Goal: Information Seeking & Learning: Learn about a topic

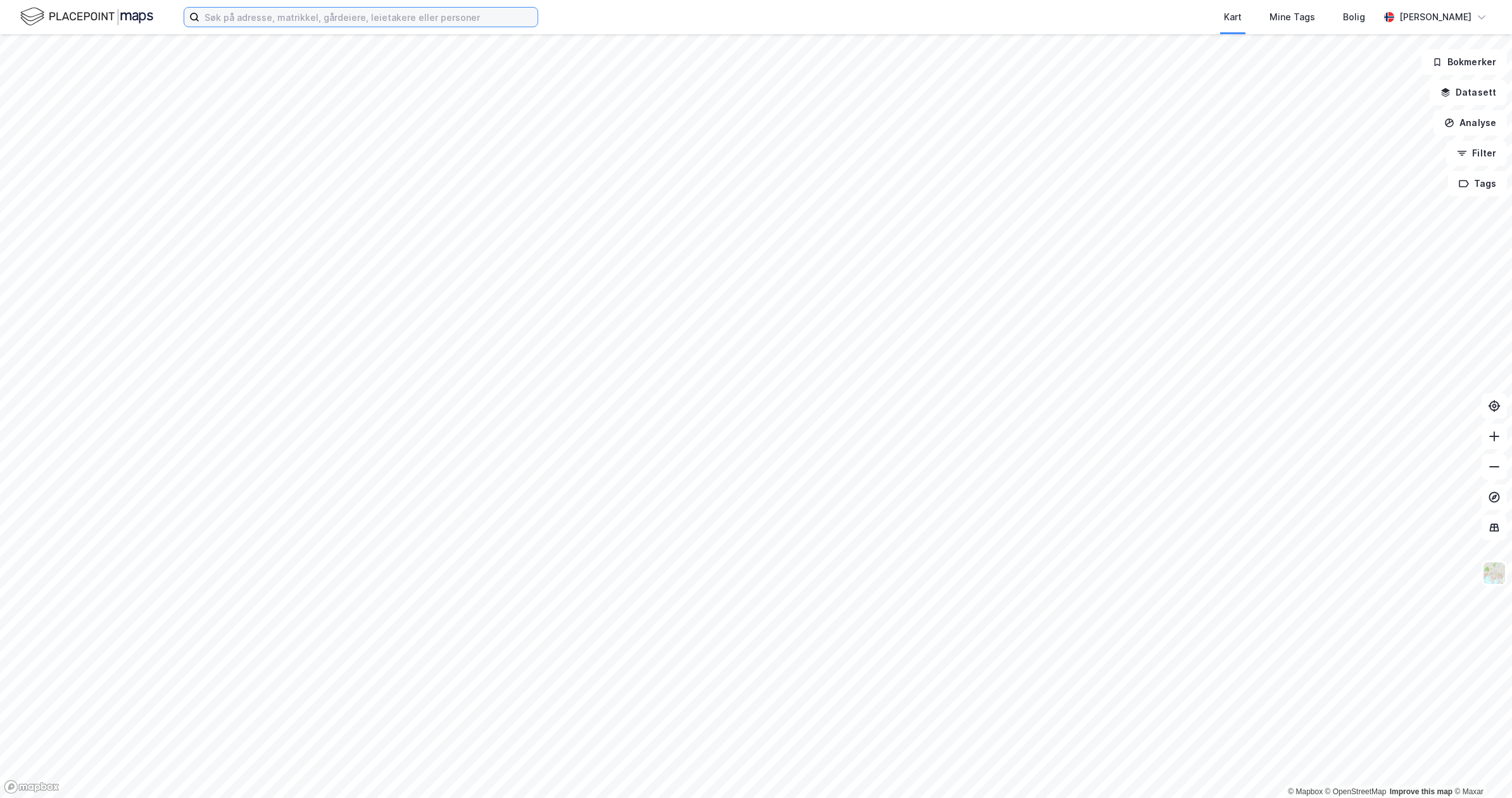
click at [457, 15] on input at bounding box center [369, 17] width 338 height 19
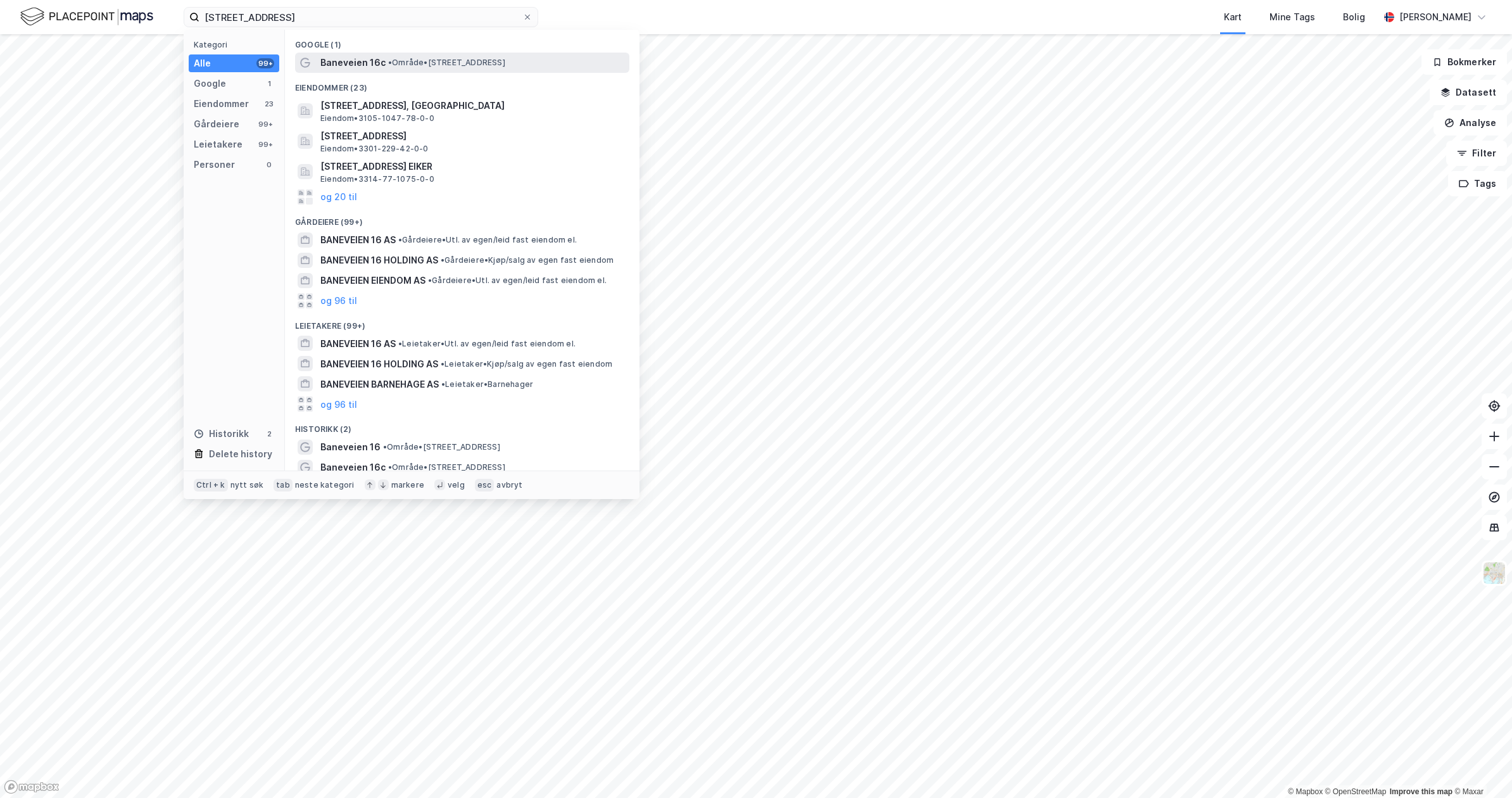
click at [382, 61] on div "Baneveien 16c • Område • [STREET_ADDRESS]" at bounding box center [474, 63] width 307 height 15
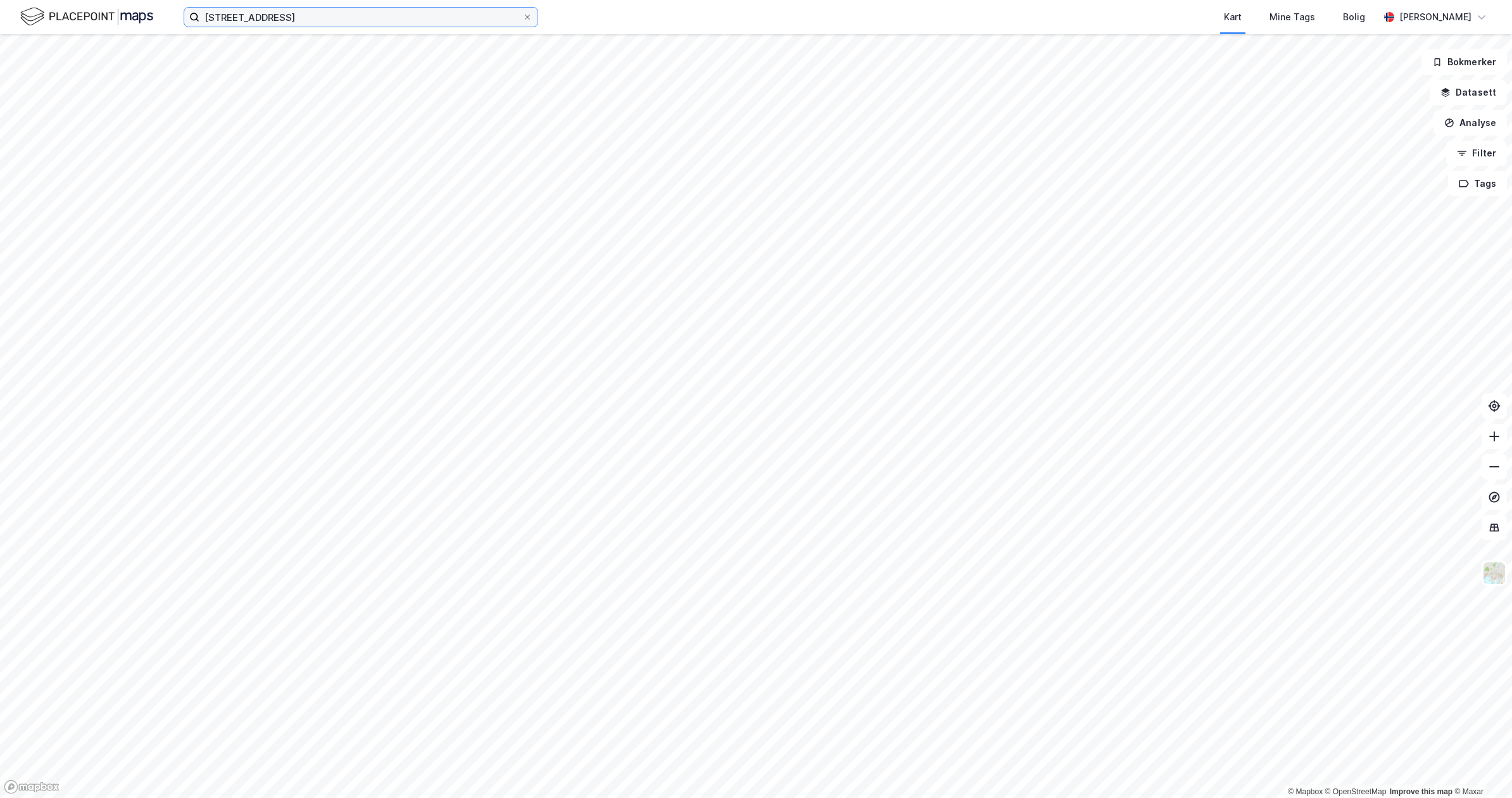
click at [282, 21] on input "[STREET_ADDRESS]" at bounding box center [361, 17] width 323 height 19
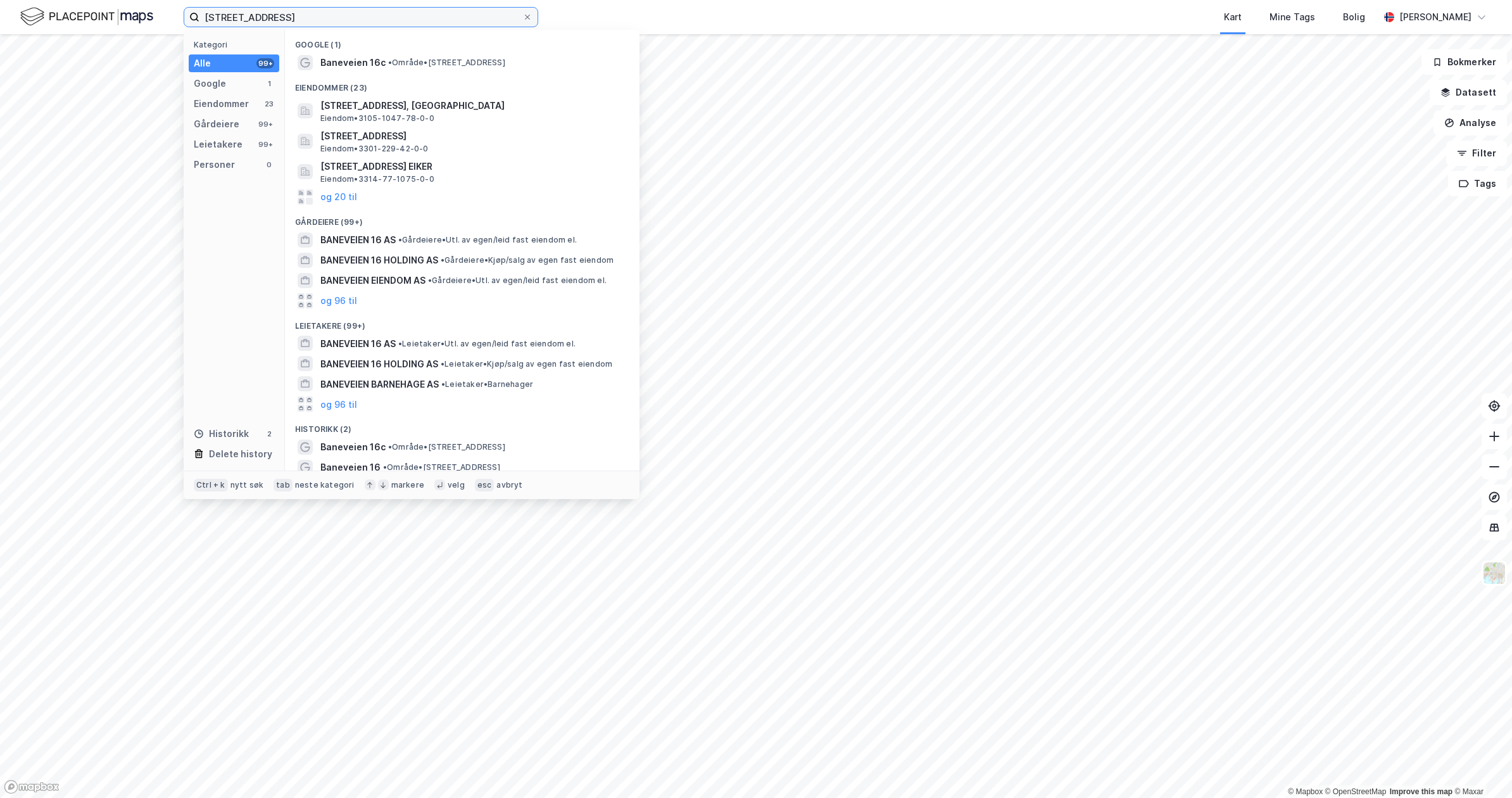
click at [350, 18] on input "[STREET_ADDRESS]" at bounding box center [361, 17] width 323 height 19
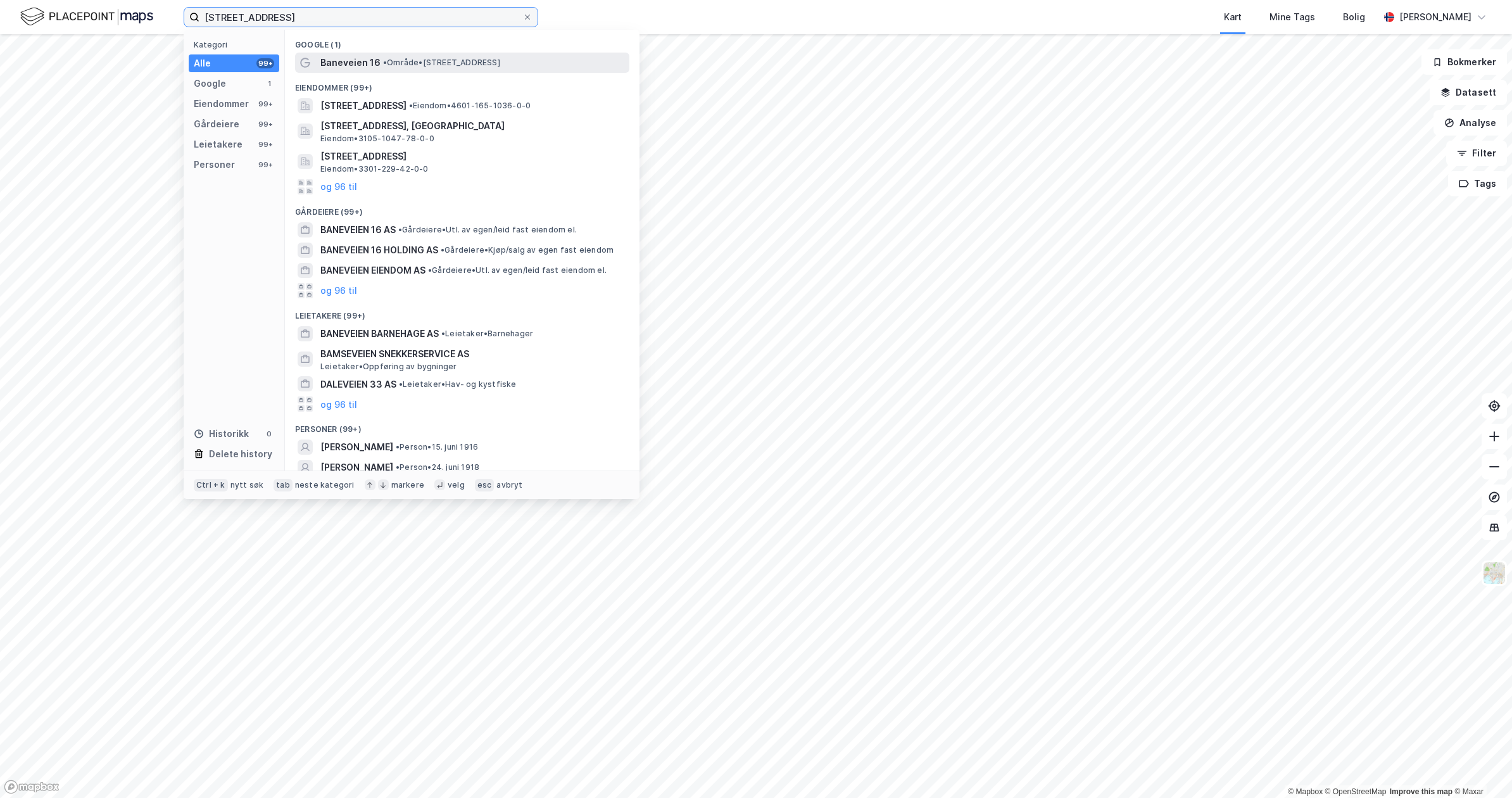
type input "[STREET_ADDRESS]"
click at [375, 63] on span "Baneveien 16" at bounding box center [351, 63] width 60 height 15
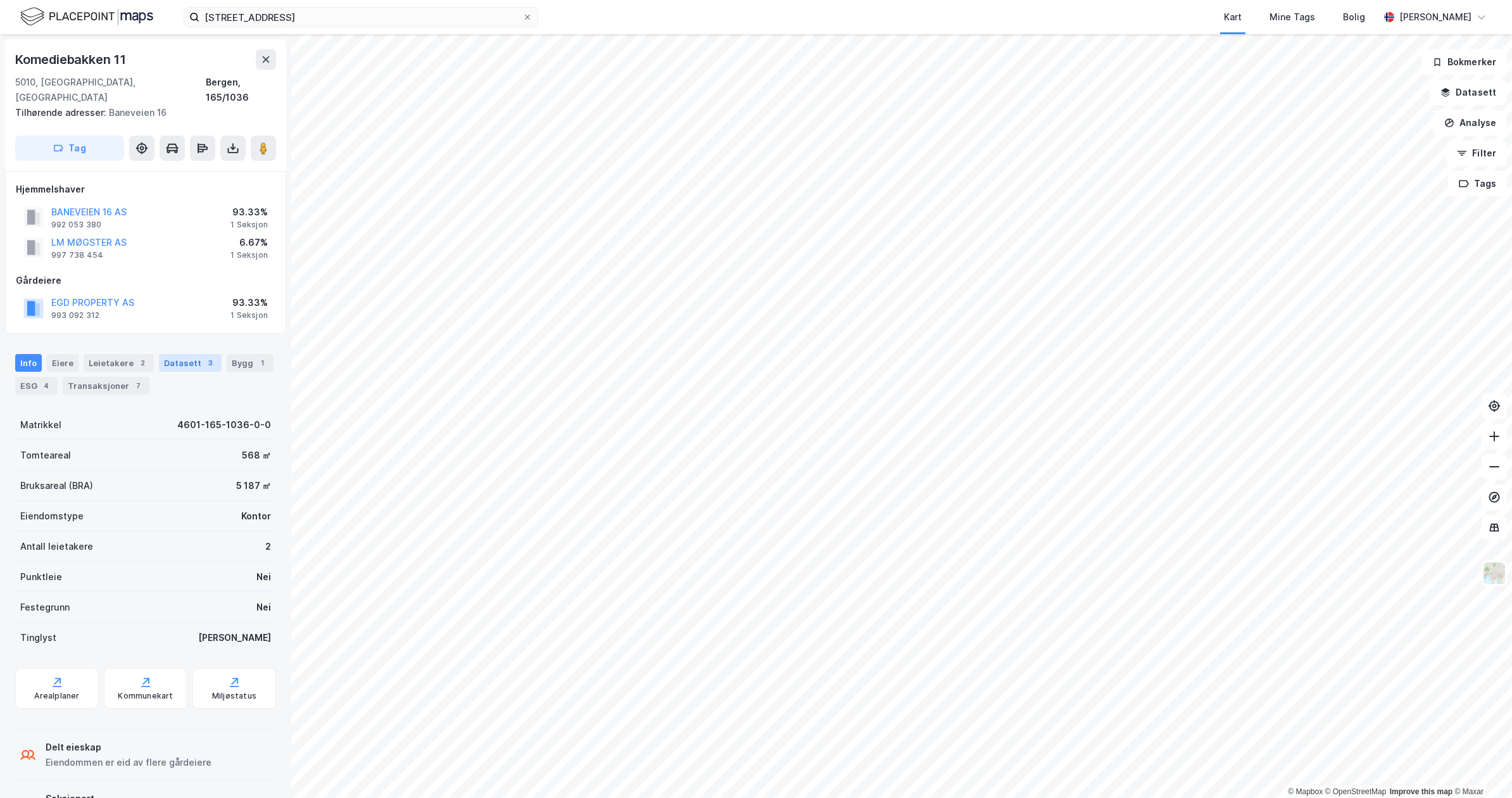
click at [177, 354] on div "Datasett 3" at bounding box center [189, 363] width 63 height 18
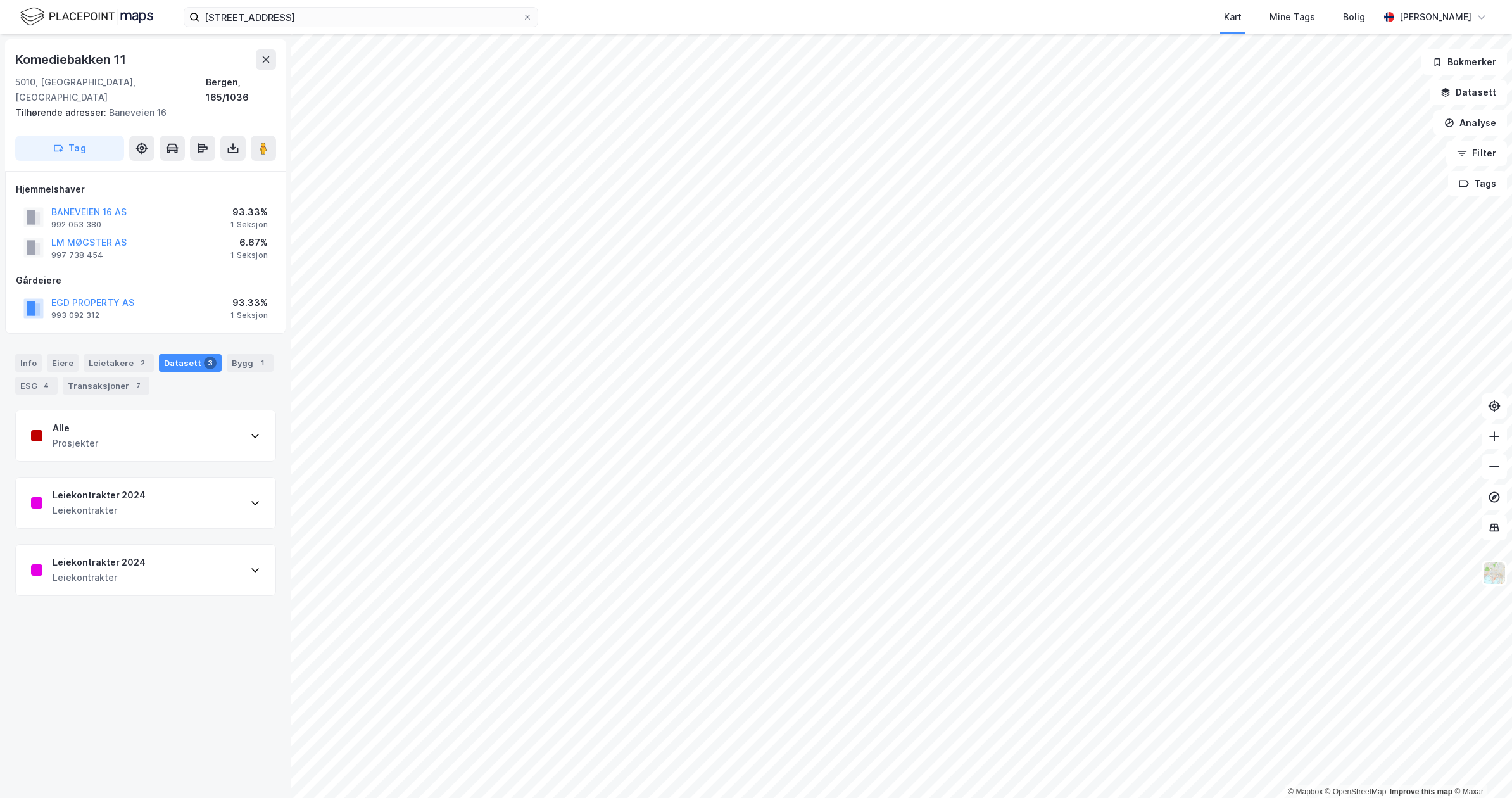
click at [143, 488] on div "Leiekontrakter 2024 Leiekontrakter" at bounding box center [145, 502] width 260 height 51
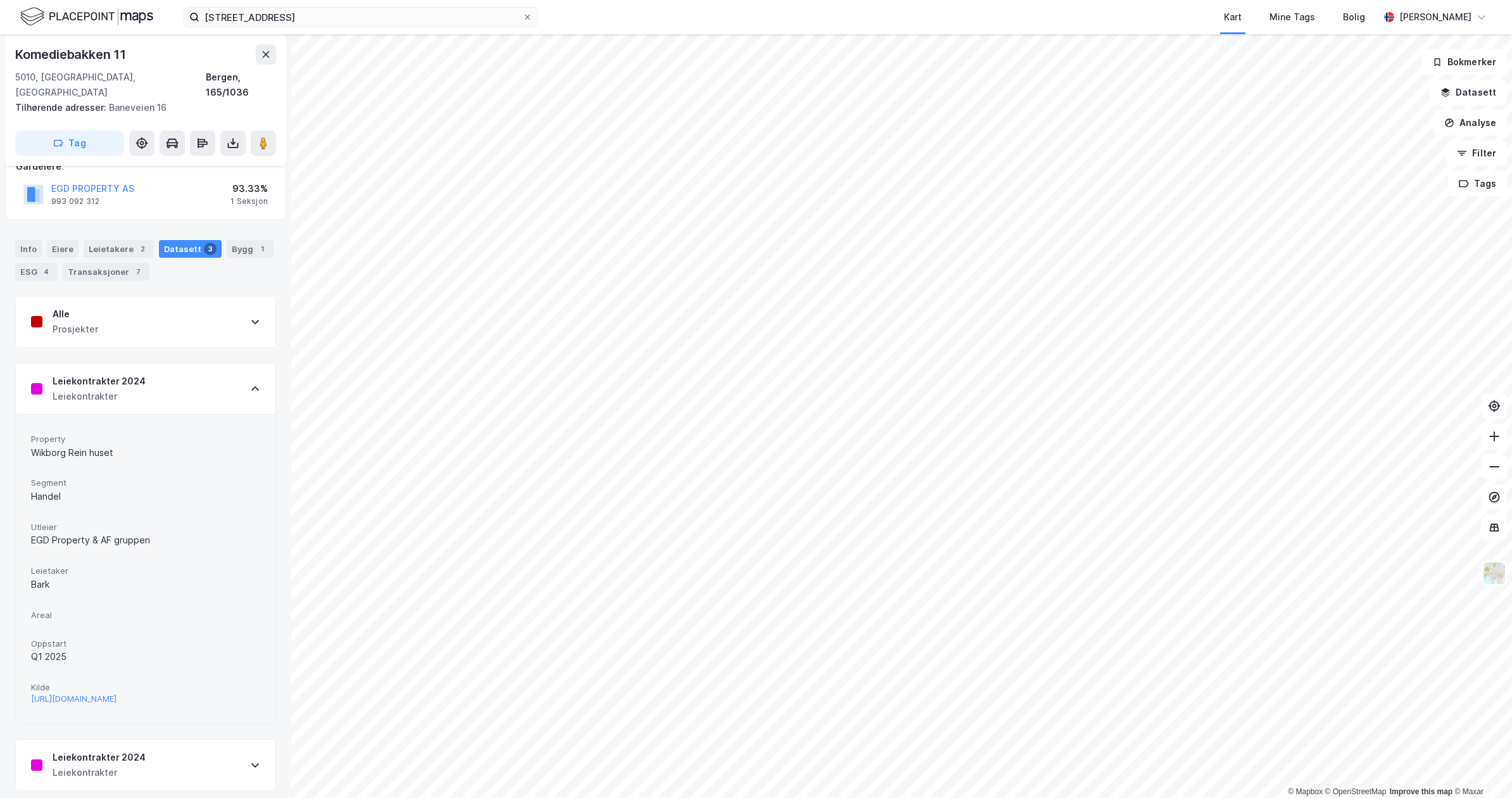
scroll to position [120, 0]
click at [148, 376] on div "Leiekontrakter 2024 Leiekontrakter" at bounding box center [145, 382] width 260 height 51
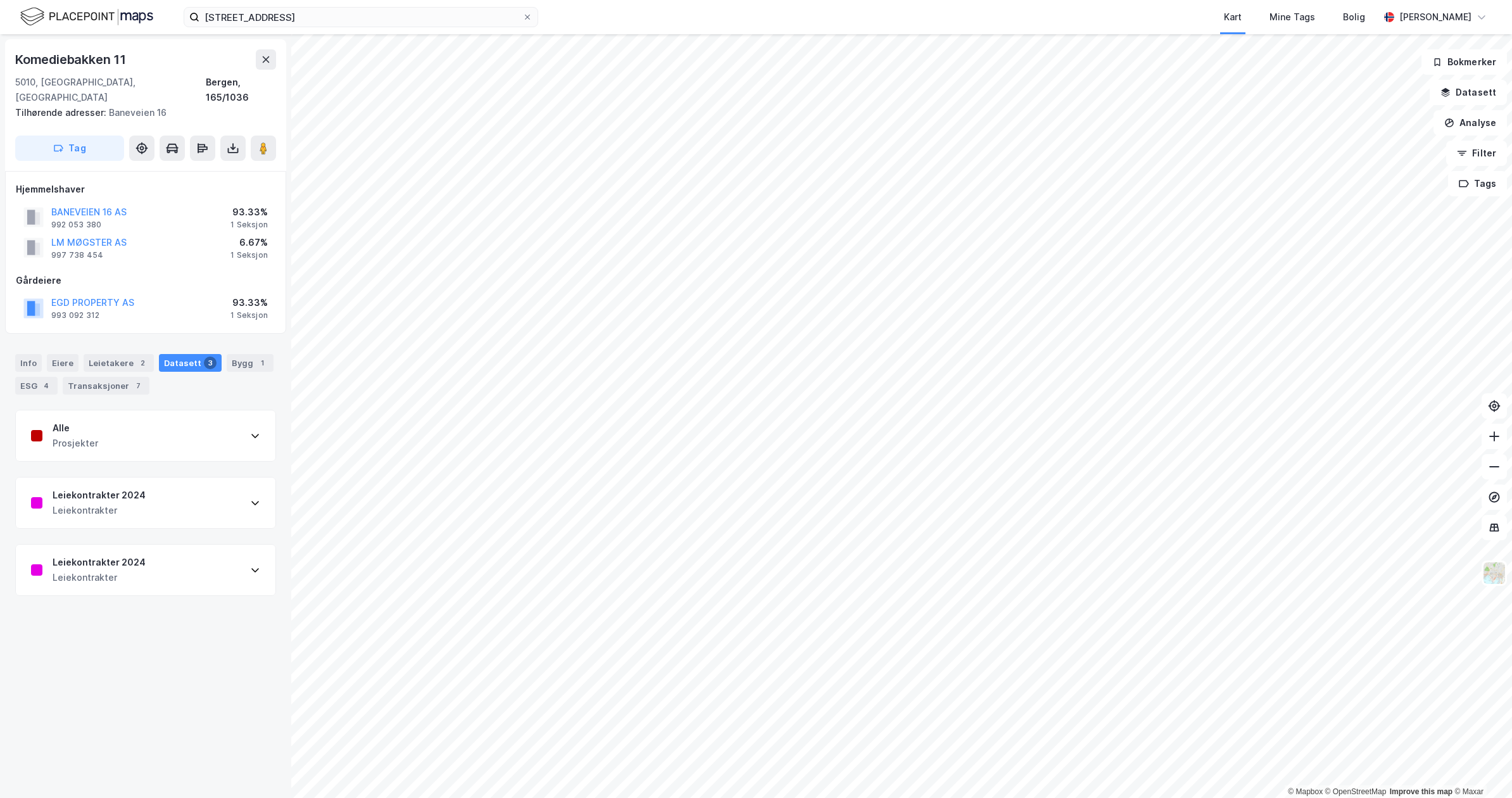
scroll to position [0, 0]
click at [146, 544] on div "Leiekontrakter 2024 Leiekontrakter" at bounding box center [145, 569] width 260 height 51
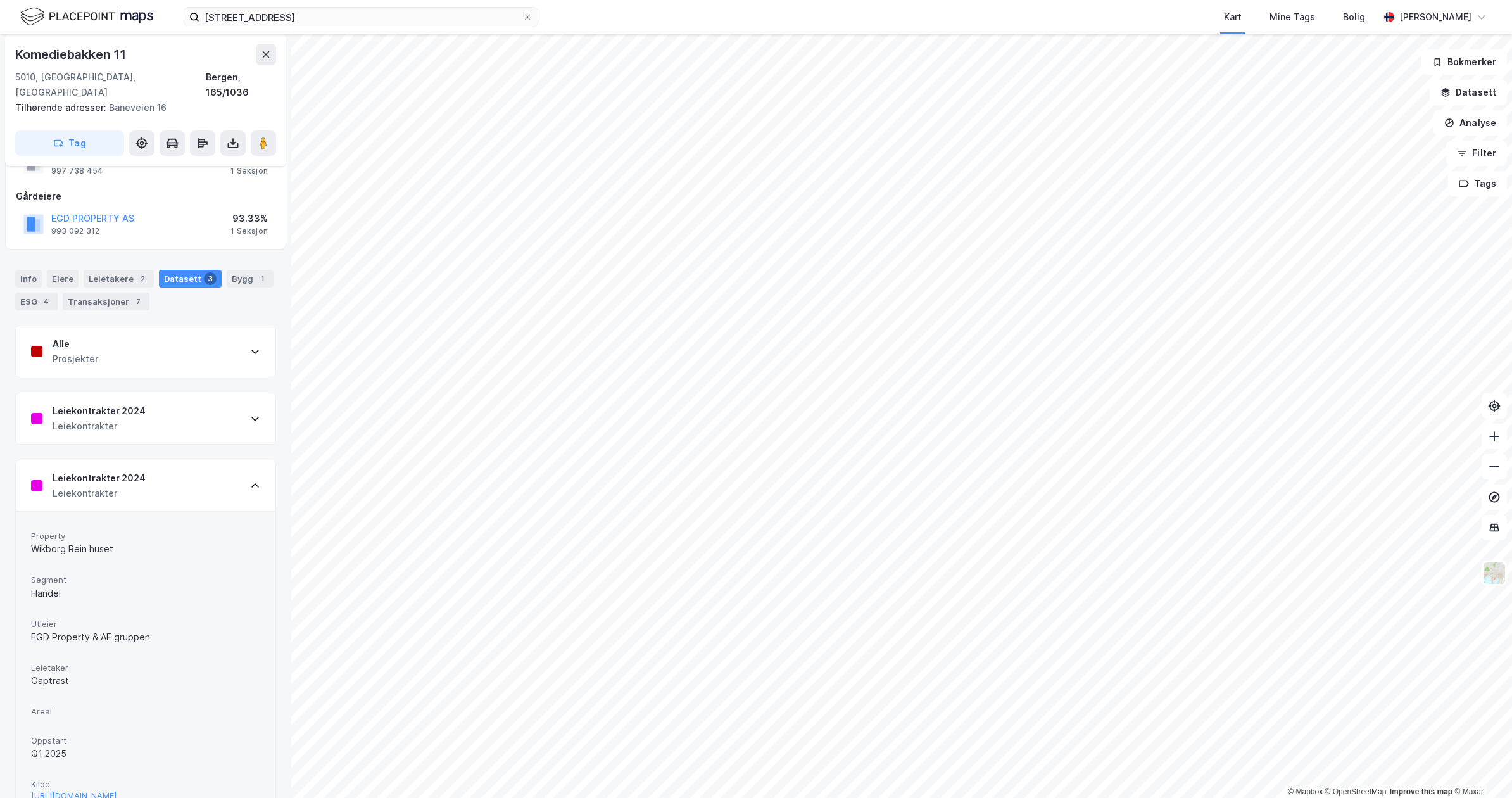
scroll to position [120, 0]
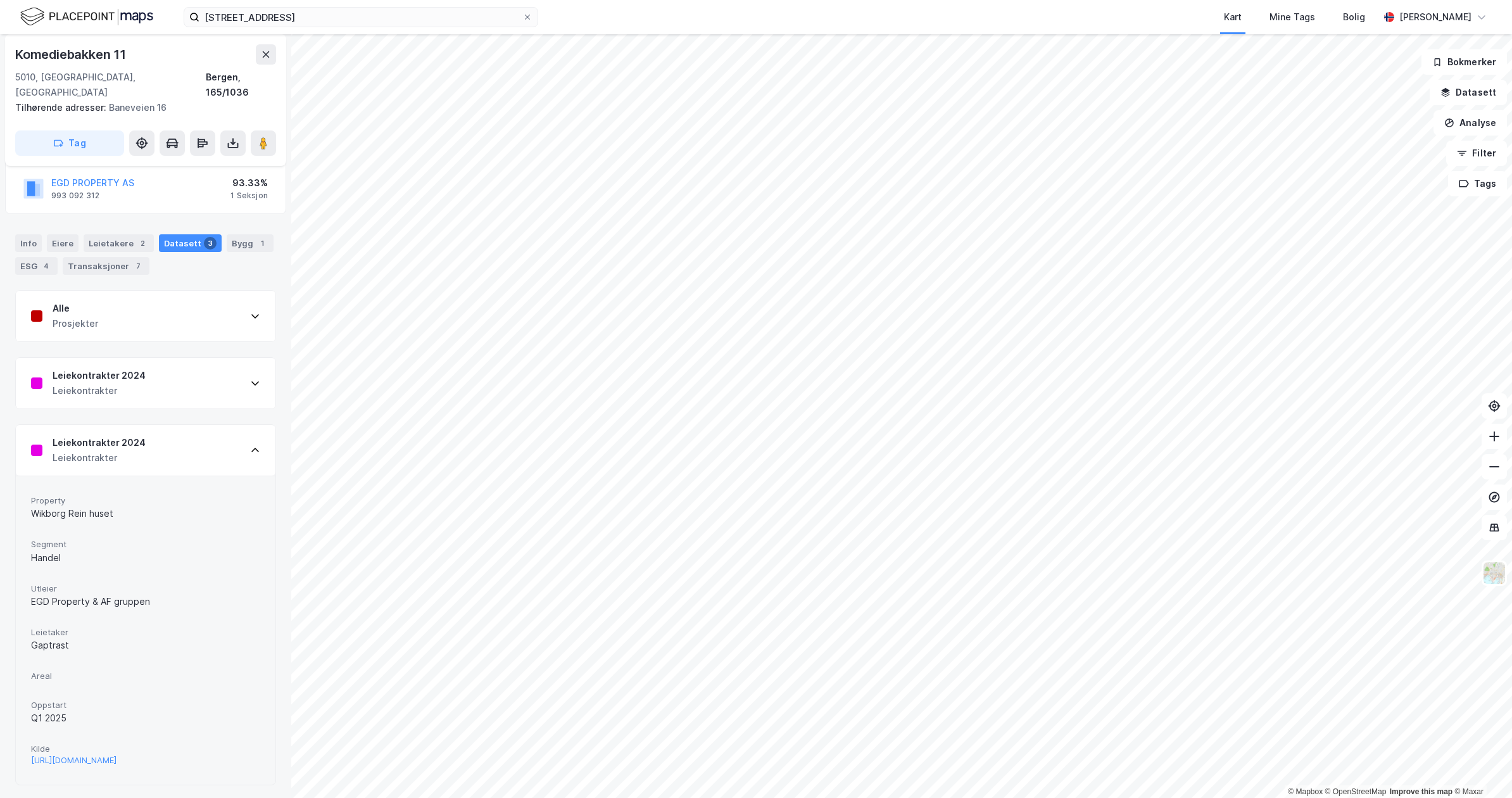
click at [105, 305] on div "Alle Prosjekter" at bounding box center [145, 315] width 260 height 51
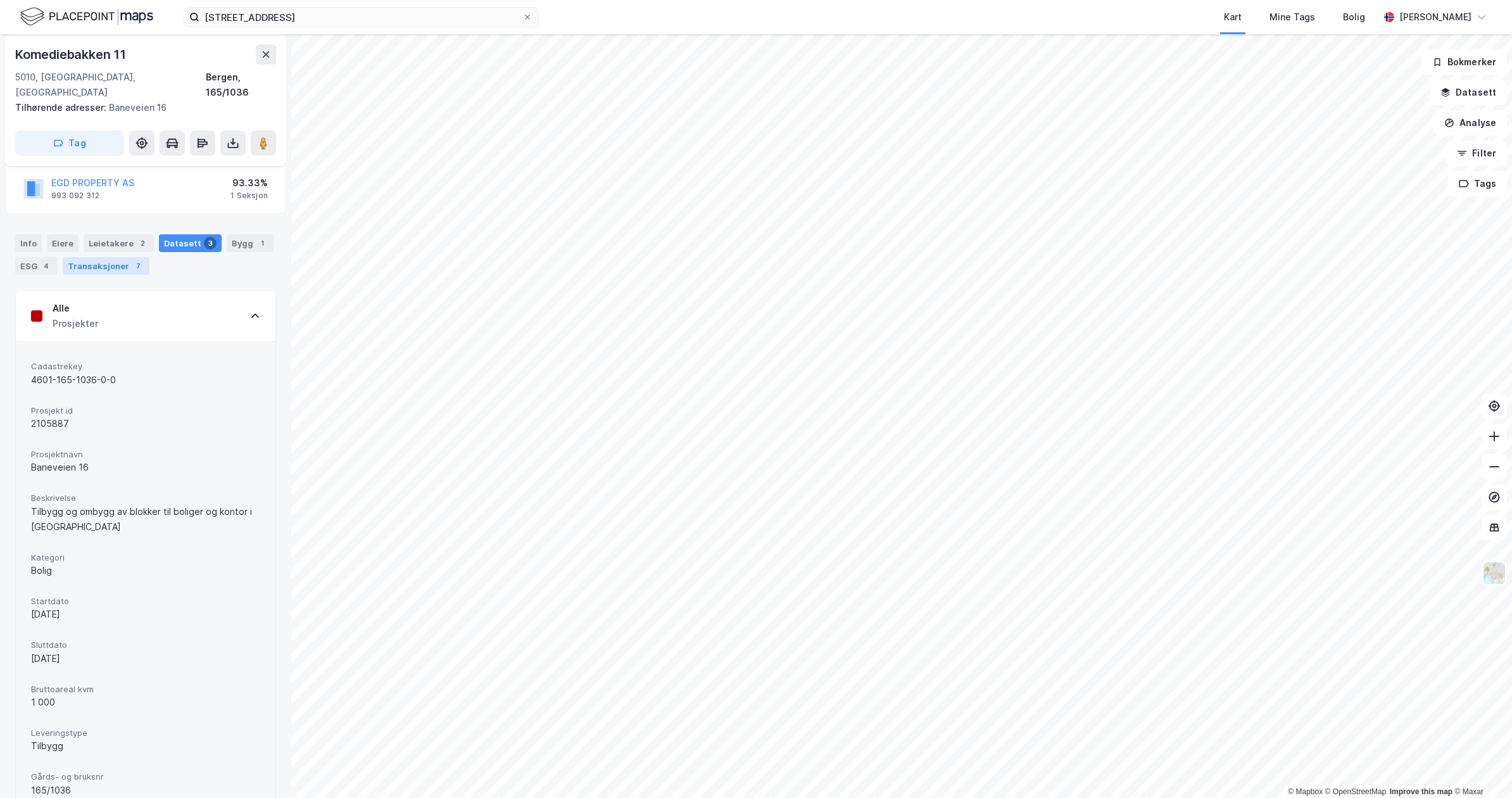
click at [88, 257] on div "Transaksjoner 7" at bounding box center [105, 266] width 87 height 18
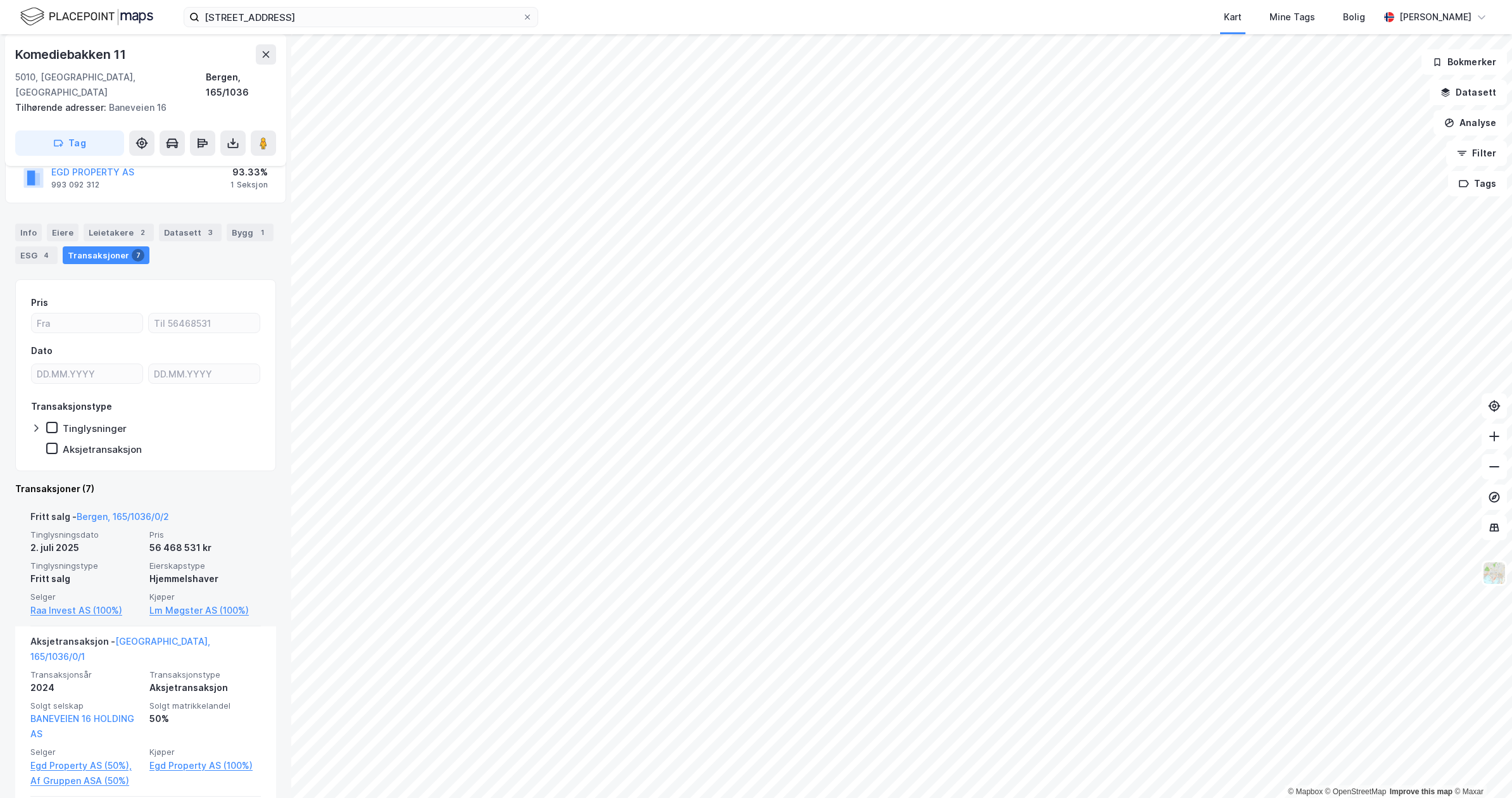
scroll to position [123, 0]
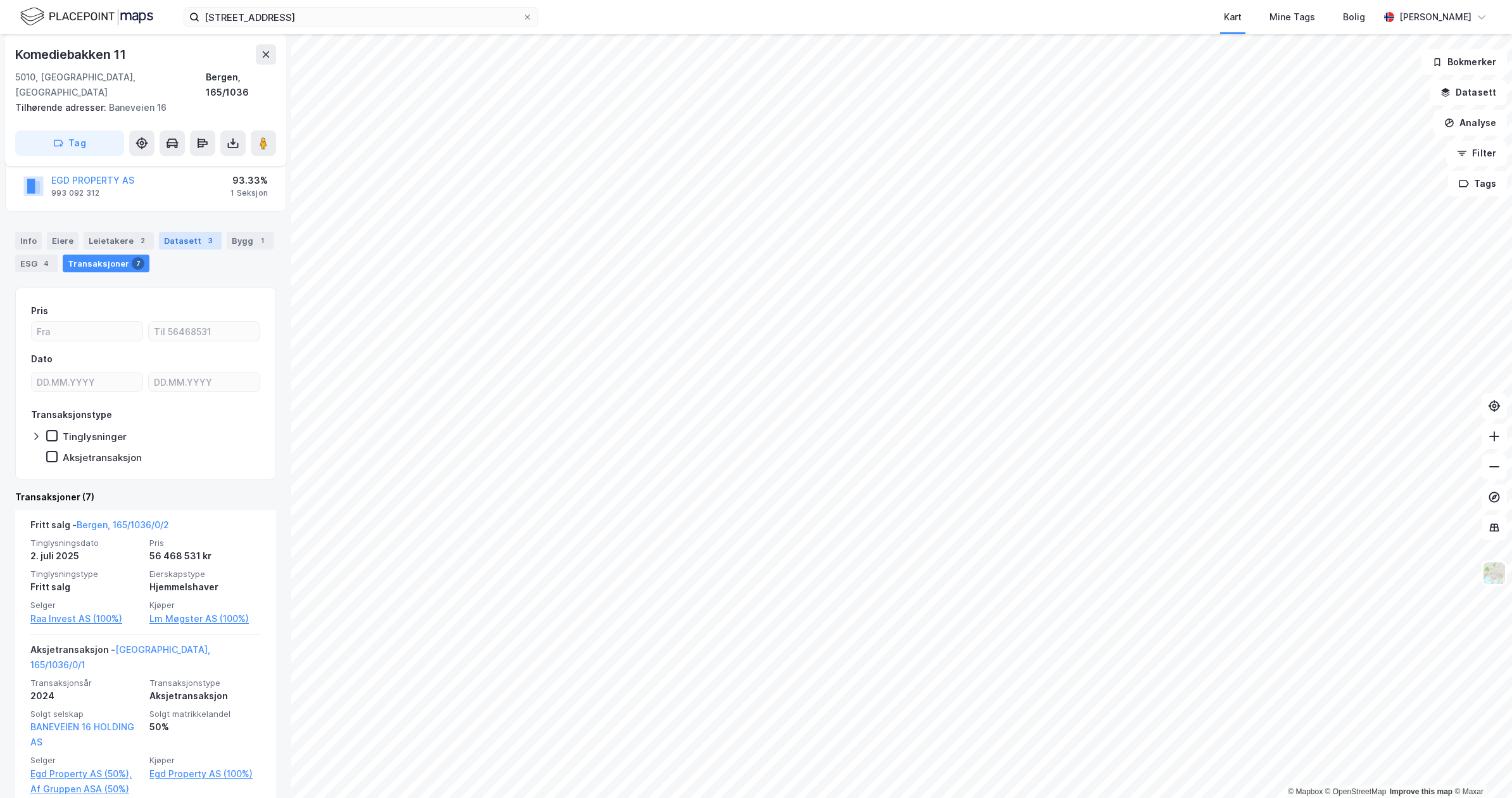
click at [188, 231] on div "Datasett 3" at bounding box center [189, 240] width 63 height 18
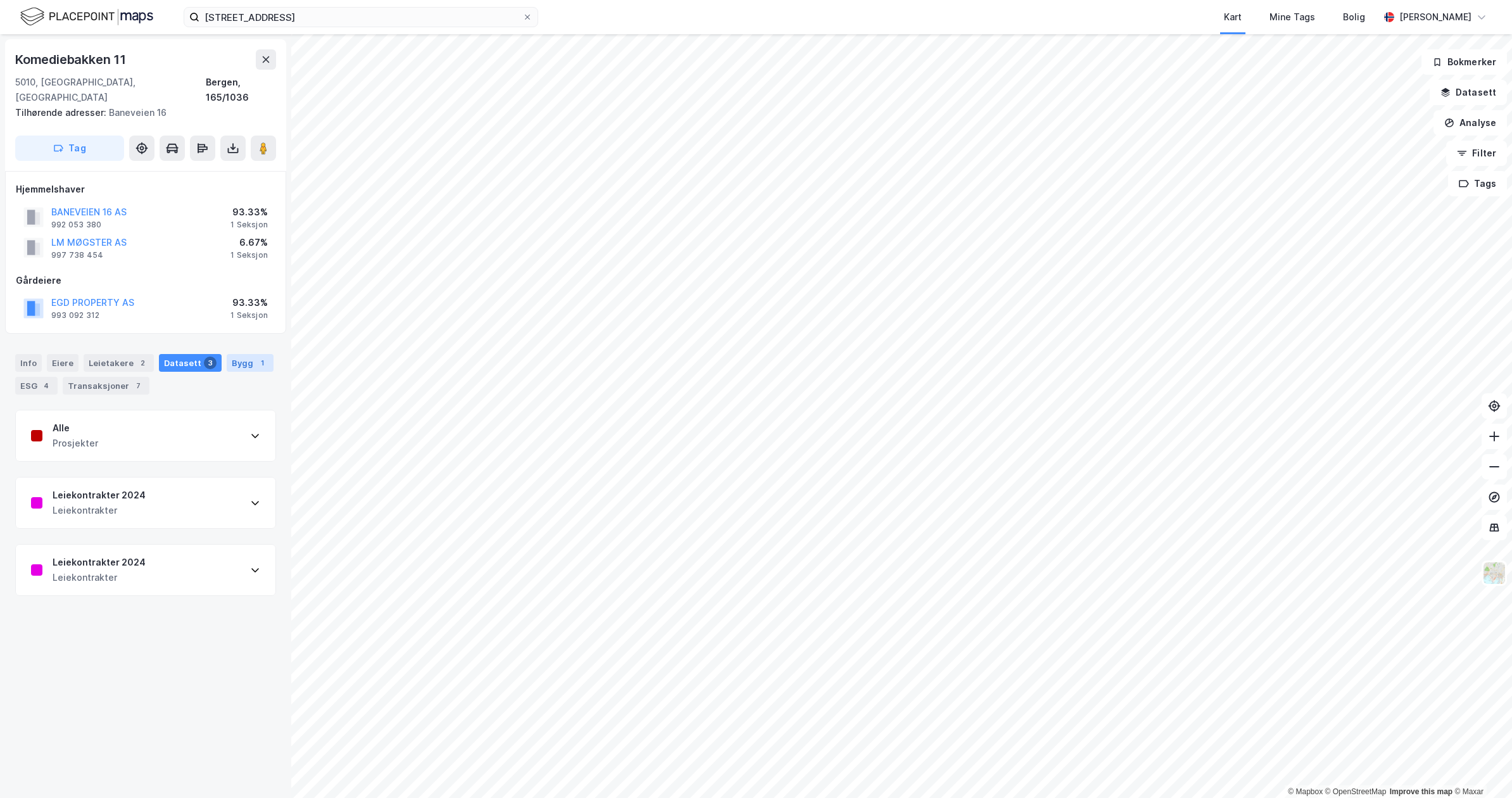
click at [246, 354] on div "Bygg 1" at bounding box center [249, 363] width 47 height 18
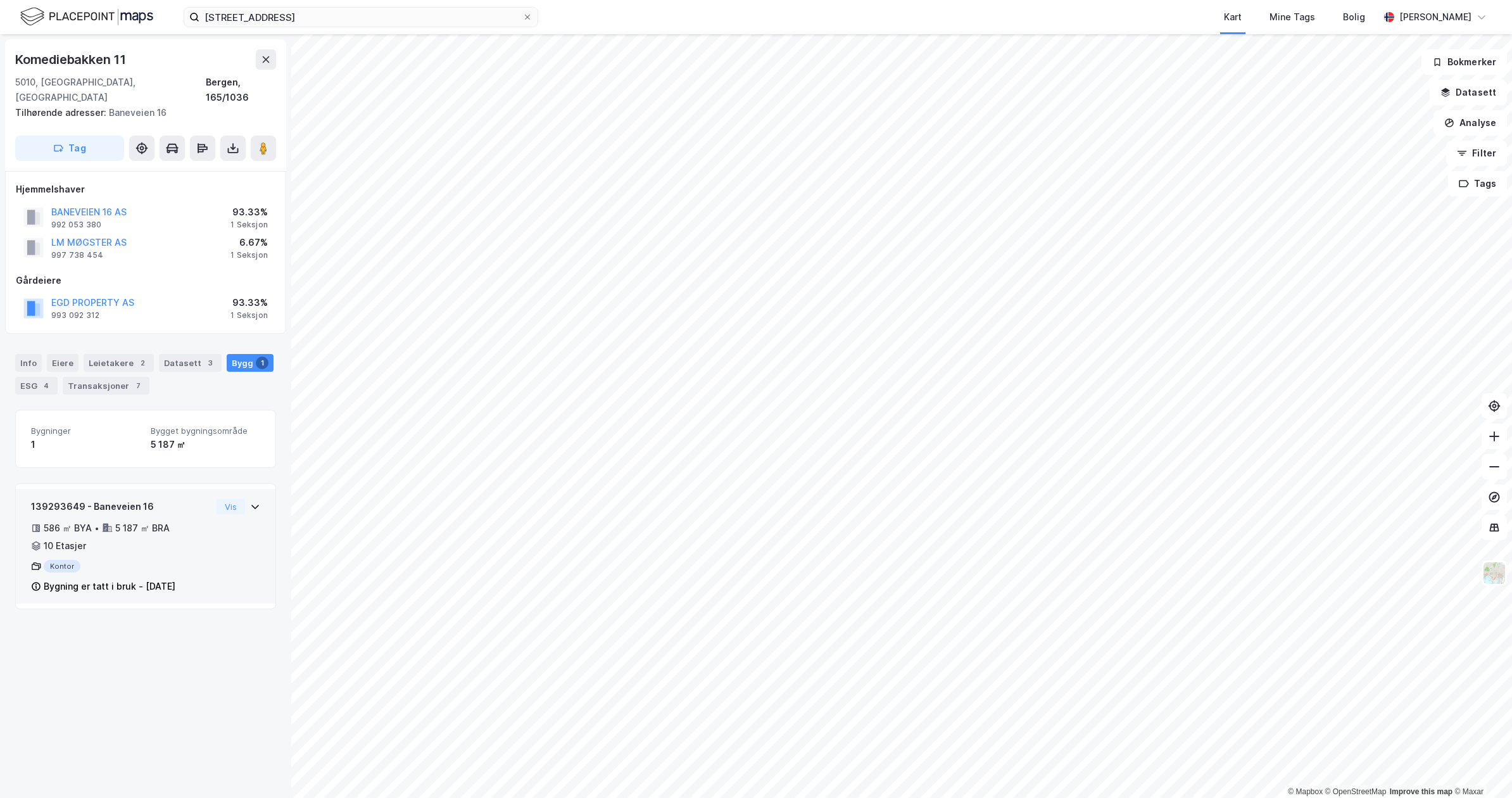
click at [206, 513] on div "139293649 - [GEOGRAPHIC_DATA] 16 586 ㎡ BYA • 5 187 ㎡ BRA • 10 Etasjer Kontor By…" at bounding box center [145, 551] width 229 height 105
